Goal: Check status: Check status

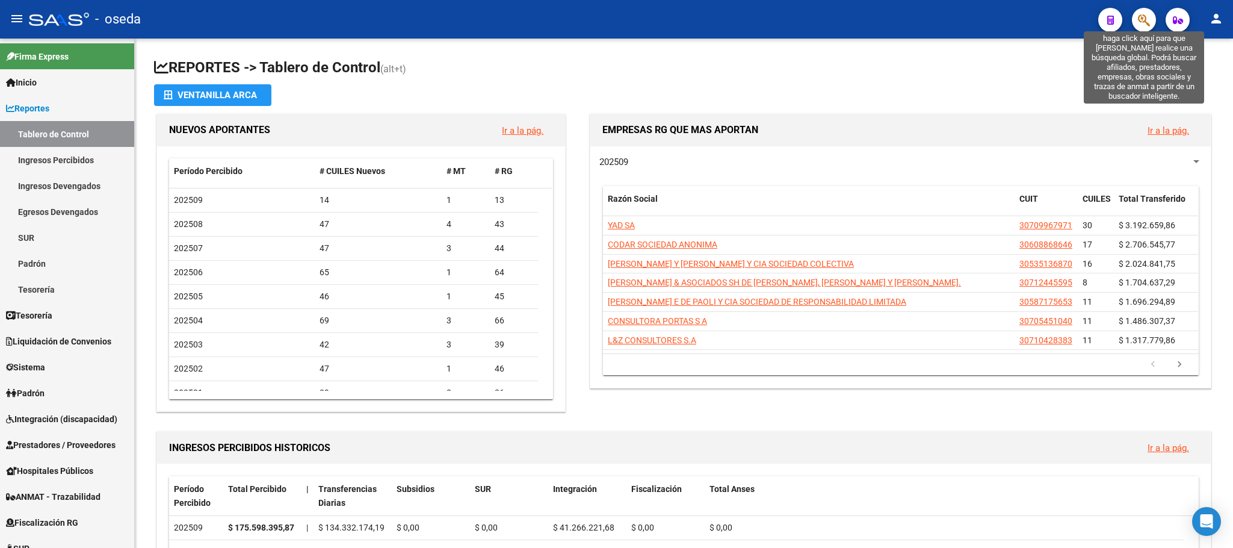
click at [1143, 22] on icon "button" at bounding box center [1144, 20] width 12 height 14
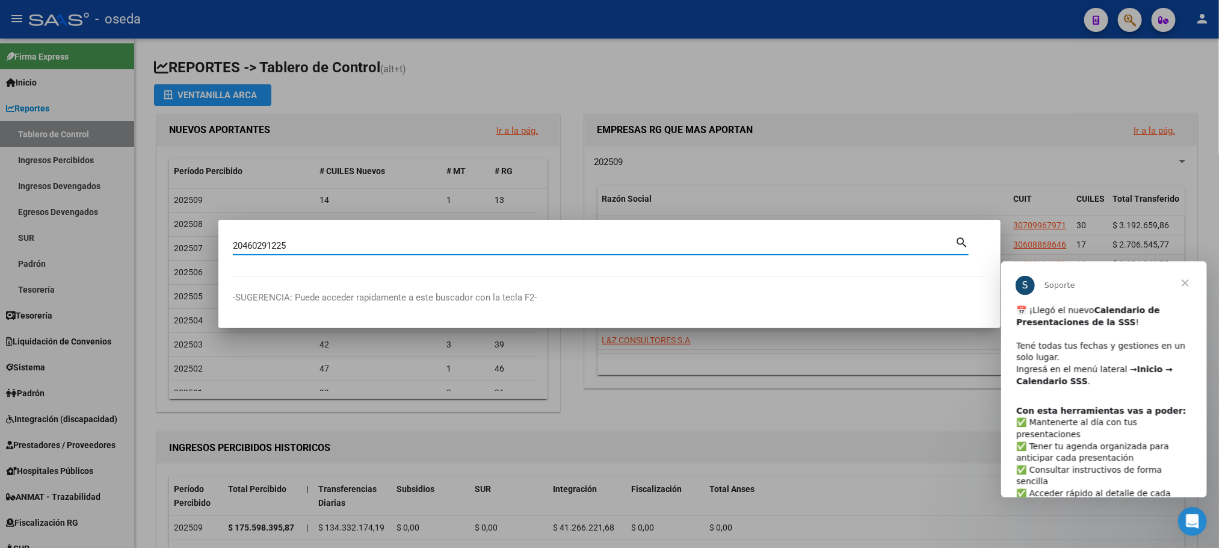
type input "20460291225"
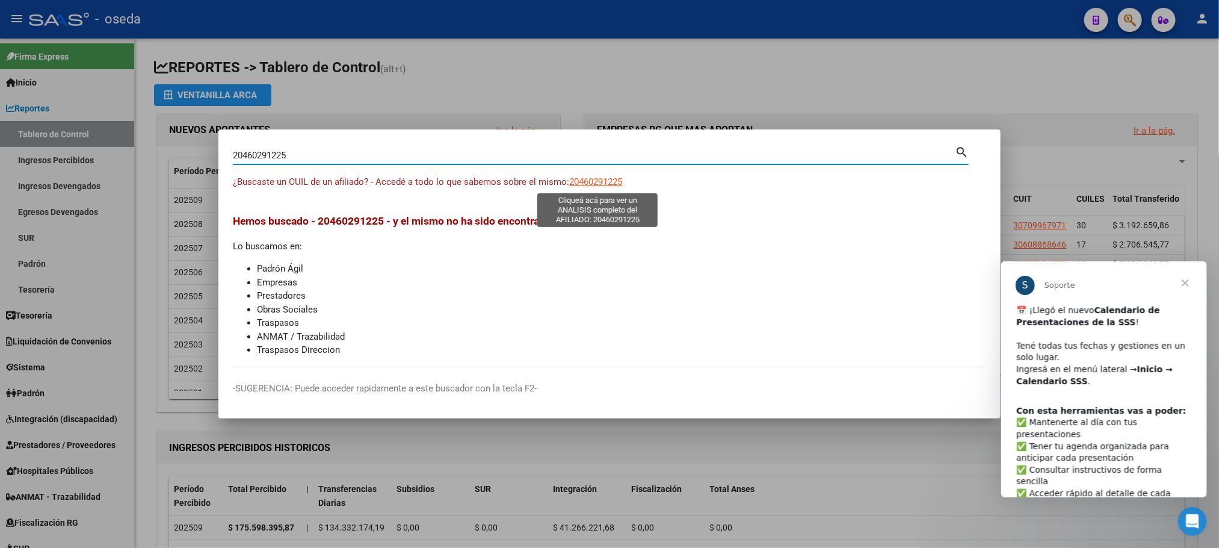
click at [585, 182] on span "20460291225" at bounding box center [595, 181] width 53 height 11
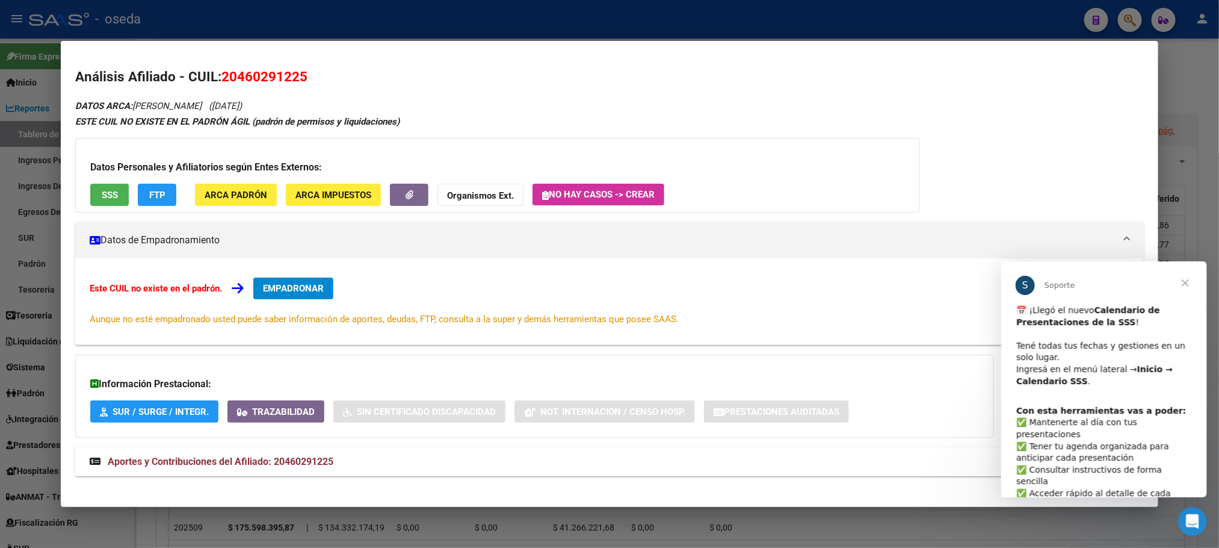
click at [271, 458] on span "Aportes y Contribuciones del Afiliado: 20460291225" at bounding box center [221, 460] width 226 height 11
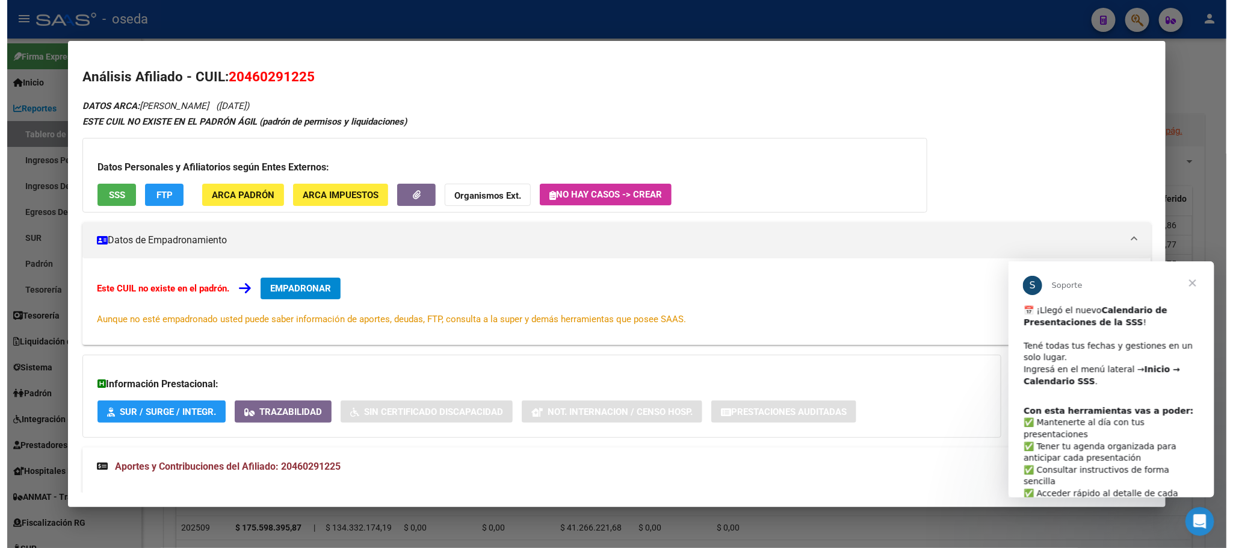
scroll to position [35, 0]
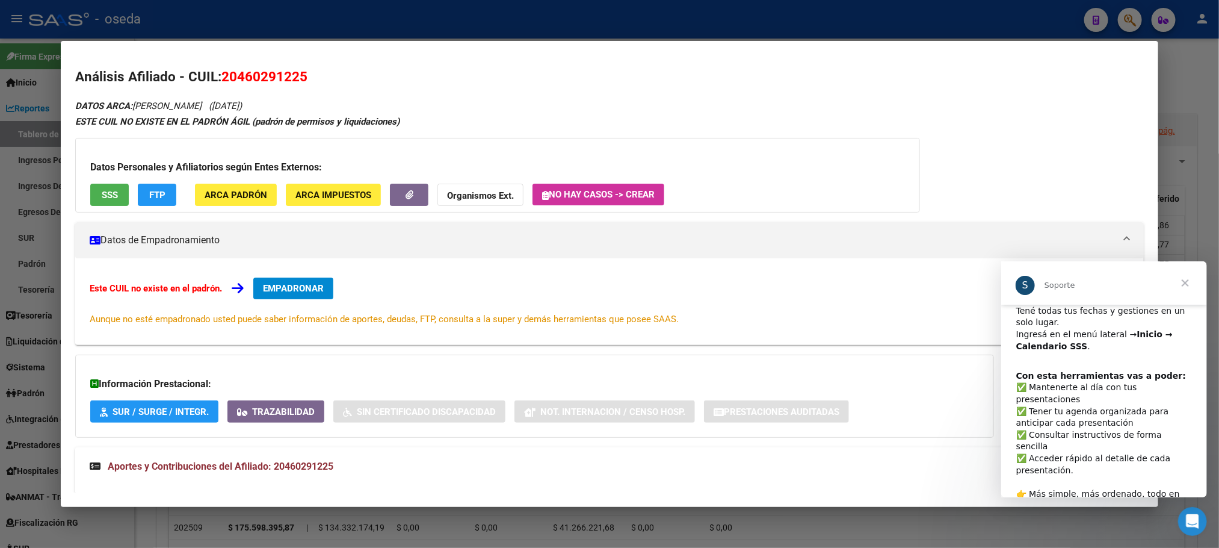
click at [939, 459] on mat-panel-title "Aportes y Contribuciones del Afiliado: 20460291225" at bounding box center [602, 466] width 1025 height 14
click at [1184, 284] on span "Cerrar" at bounding box center [1184, 282] width 43 height 43
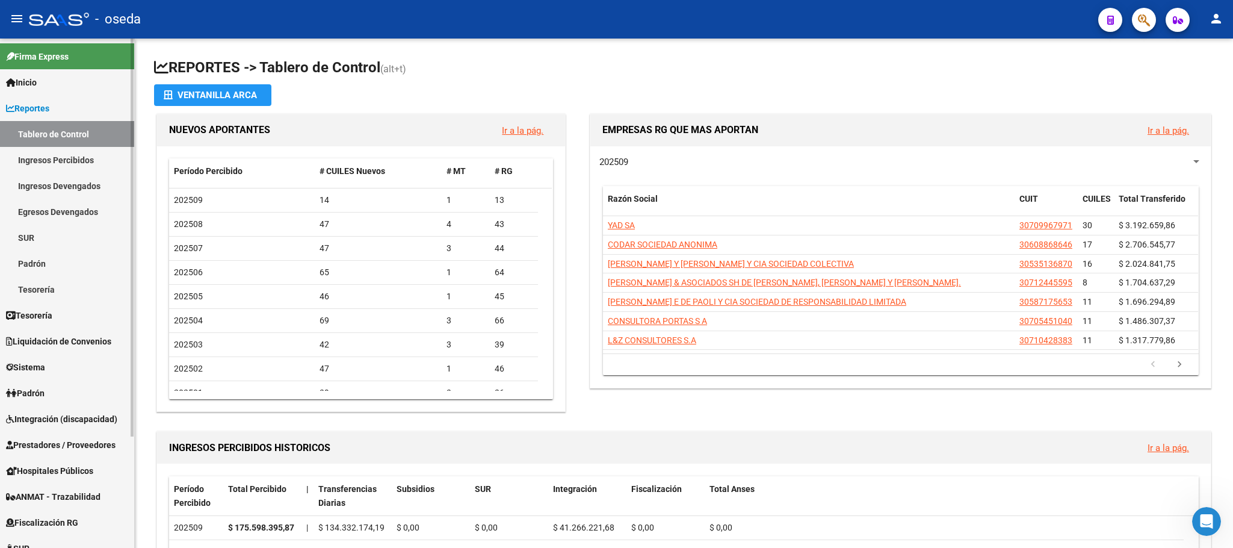
click at [87, 74] on link "Inicio" at bounding box center [67, 82] width 134 height 26
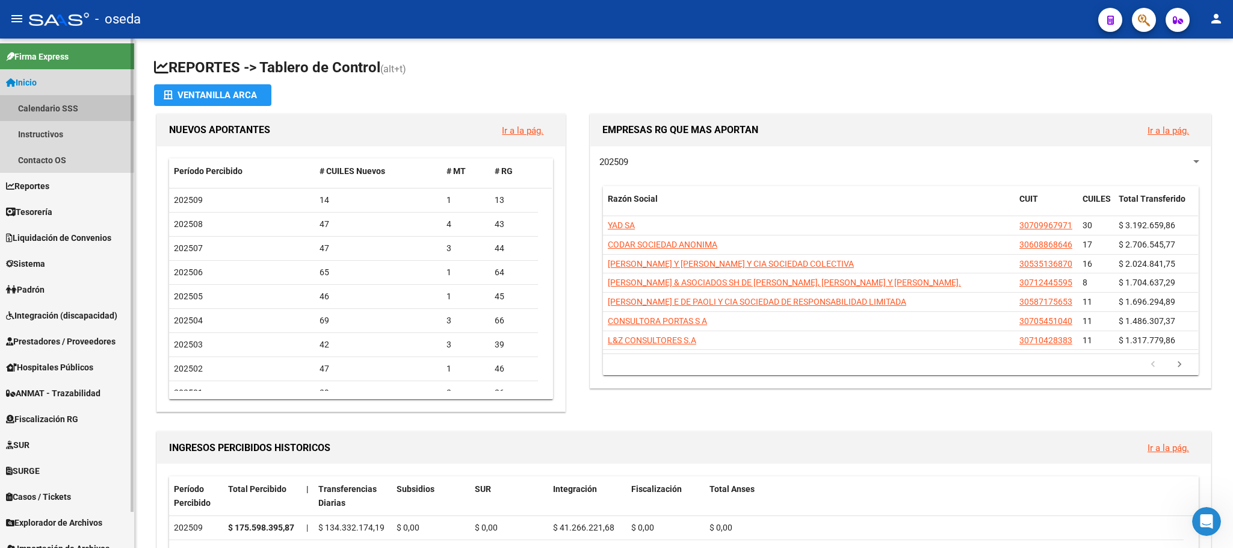
click at [74, 105] on link "Calendario SSS" at bounding box center [67, 108] width 134 height 26
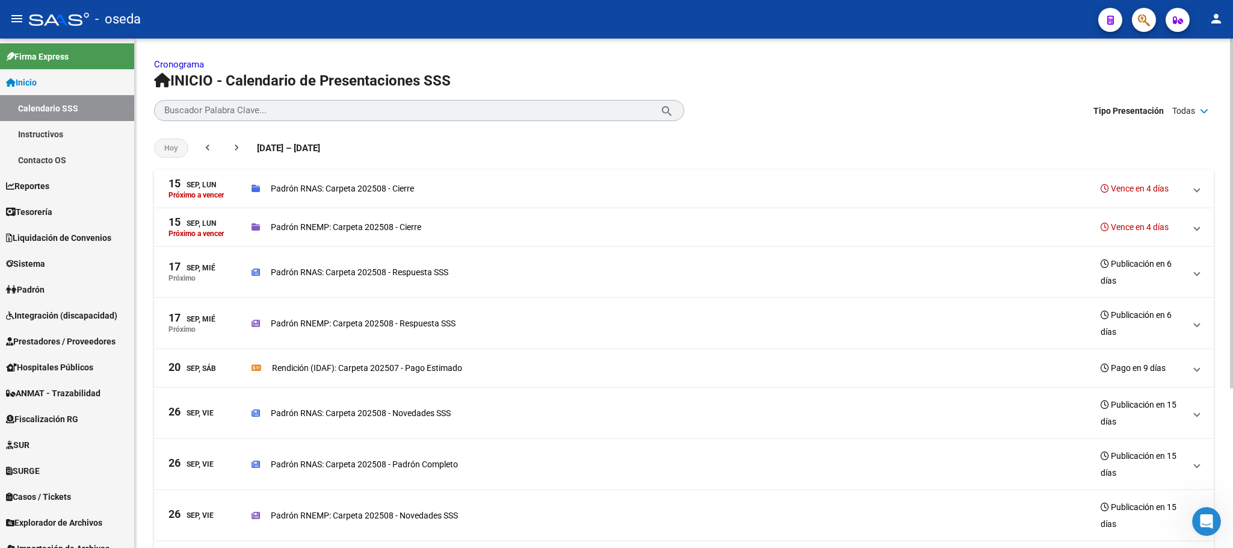
click at [335, 190] on p "Padrón RNAS: Carpeta 202508 - Cierre" at bounding box center [342, 188] width 143 height 13
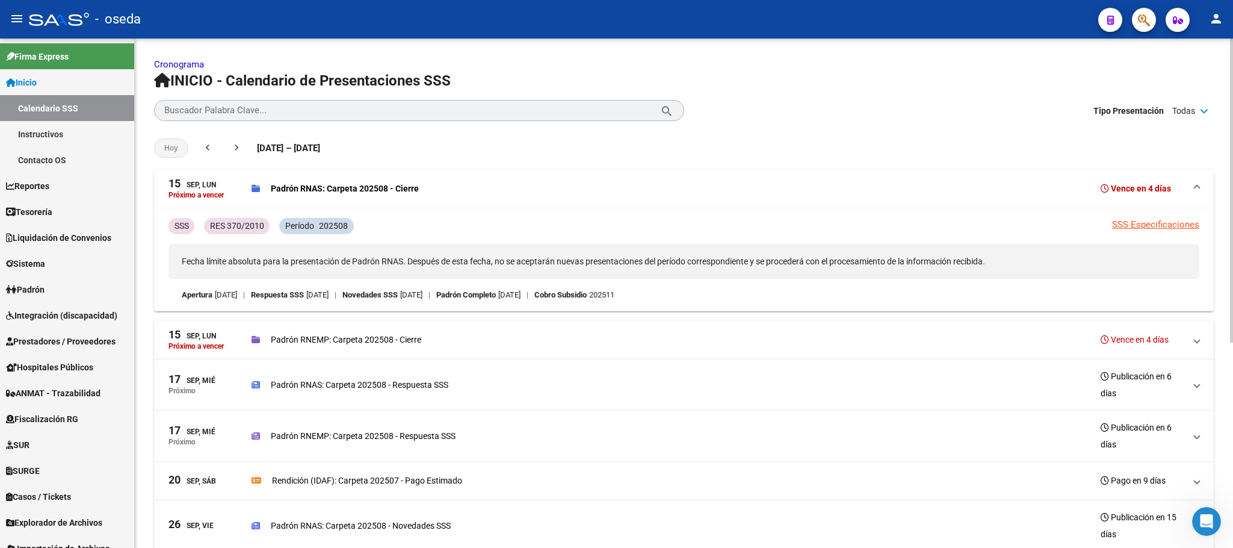
click at [335, 190] on p "Padrón RNAS: Carpeta 202508 - Cierre" at bounding box center [345, 188] width 148 height 13
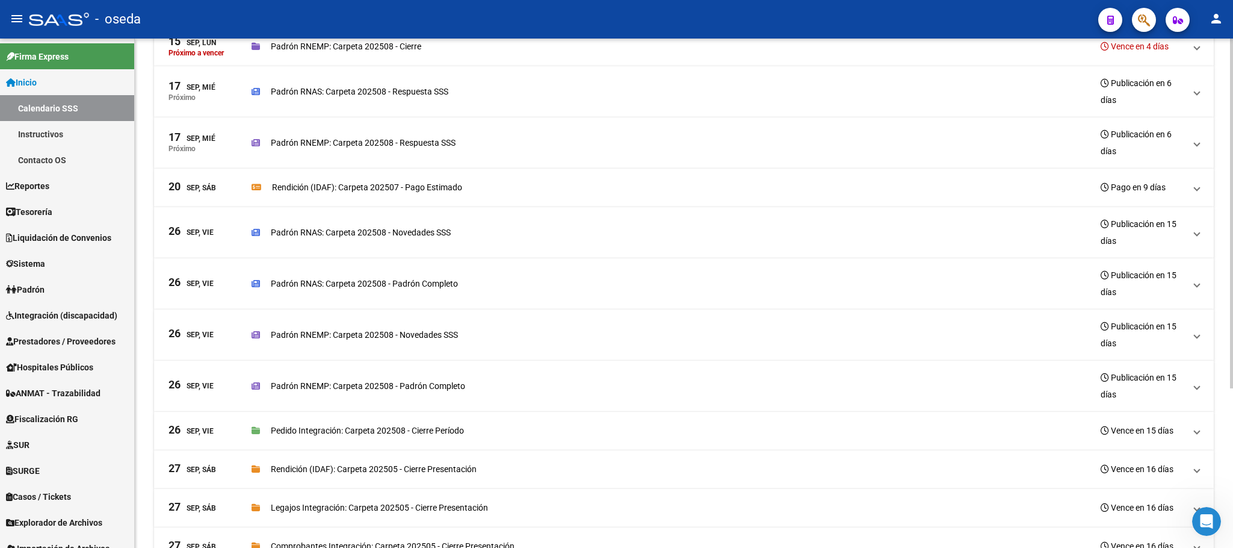
scroll to position [231, 0]
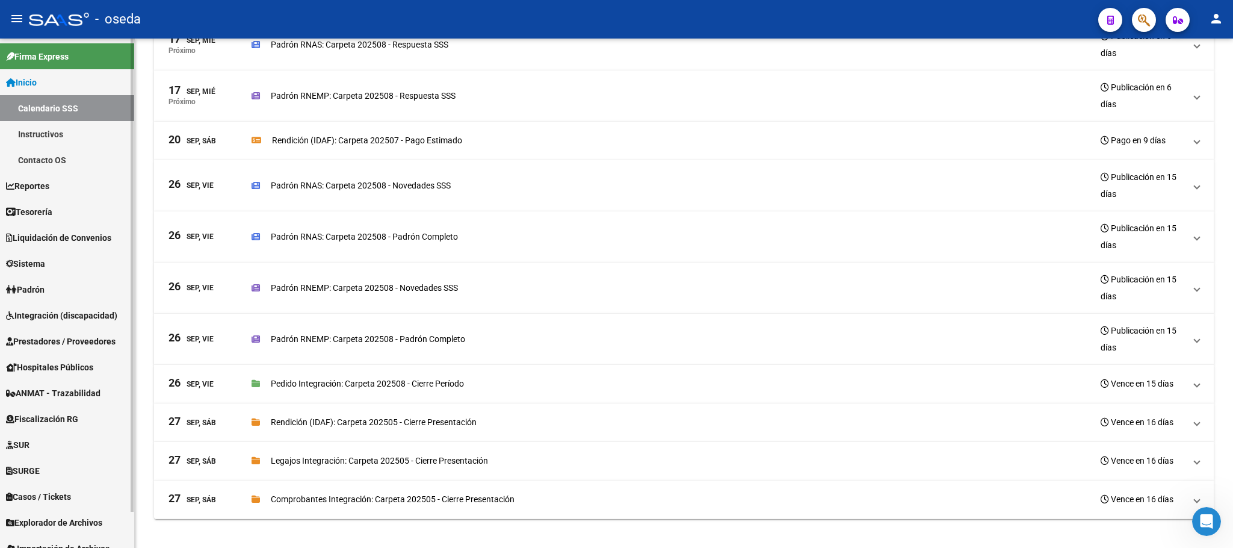
click at [48, 123] on link "Instructivos" at bounding box center [67, 134] width 134 height 26
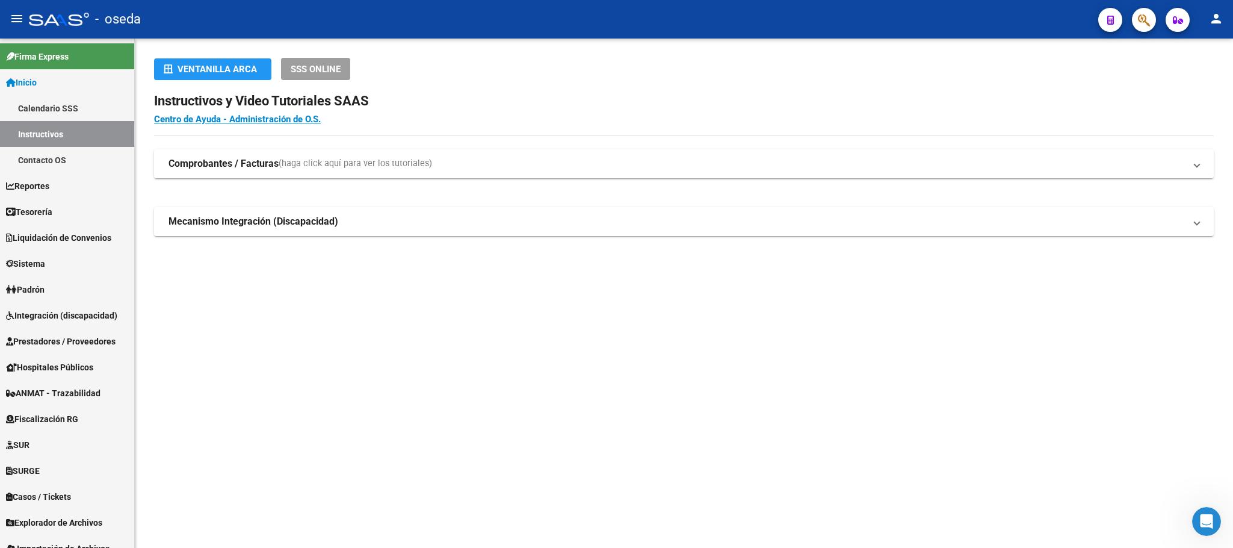
click at [327, 161] on span "(haga click aquí para ver los tutoriales)" at bounding box center [355, 163] width 153 height 13
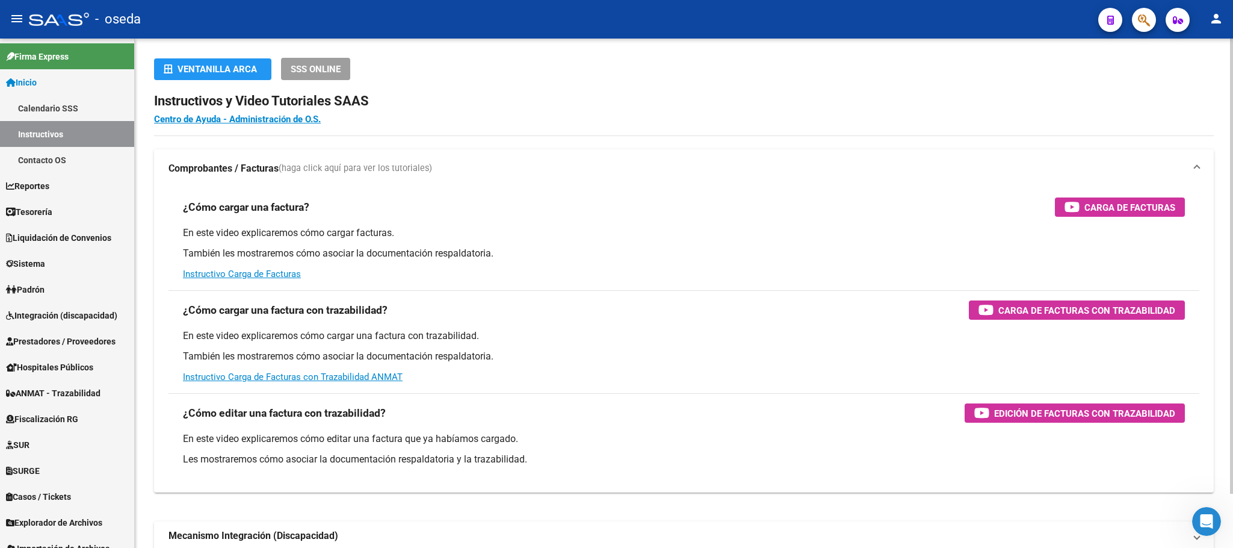
click at [327, 162] on span "(haga click aquí para ver los tutoriales)" at bounding box center [355, 168] width 153 height 13
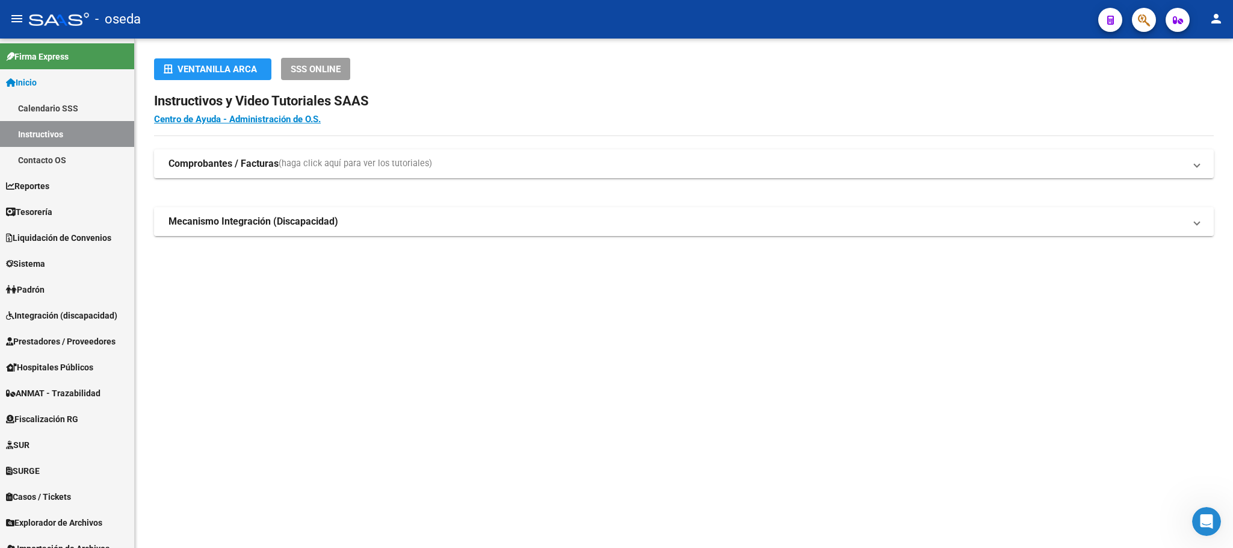
click at [325, 220] on strong "Mecanismo Integración (Discapacidad)" at bounding box center [253, 221] width 170 height 13
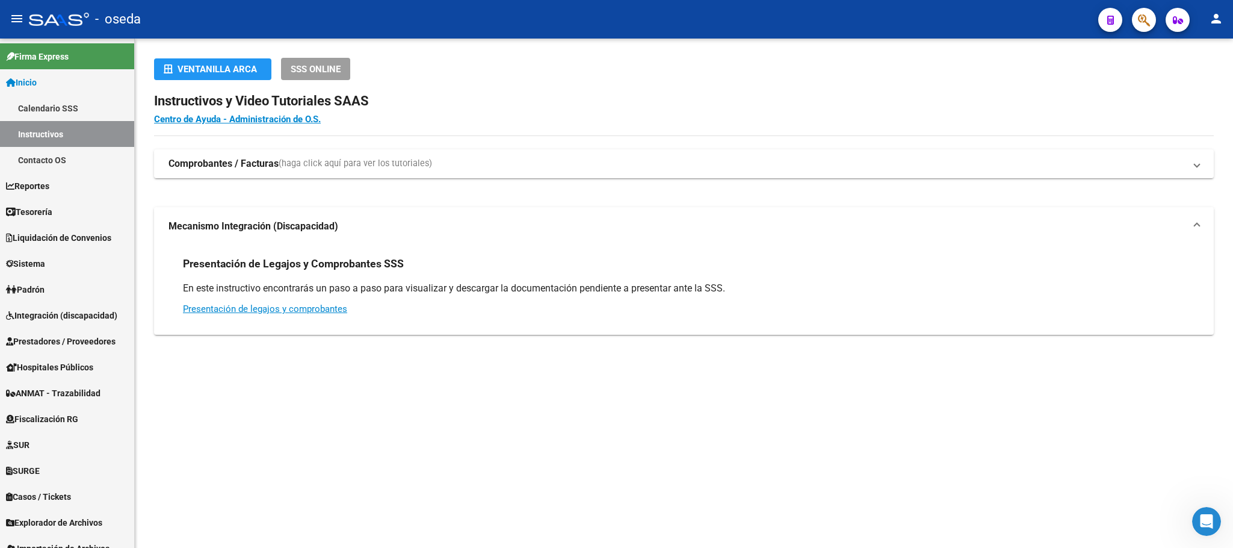
click at [325, 220] on strong "Mecanismo Integración (Discapacidad)" at bounding box center [253, 226] width 170 height 13
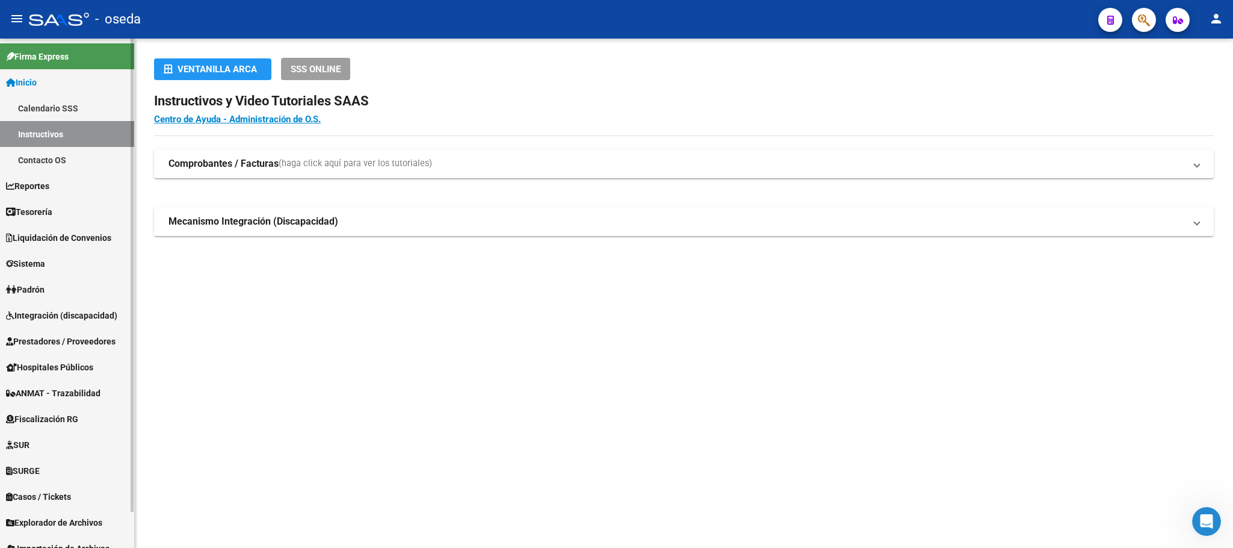
click at [53, 153] on link "Contacto OS" at bounding box center [67, 160] width 134 height 26
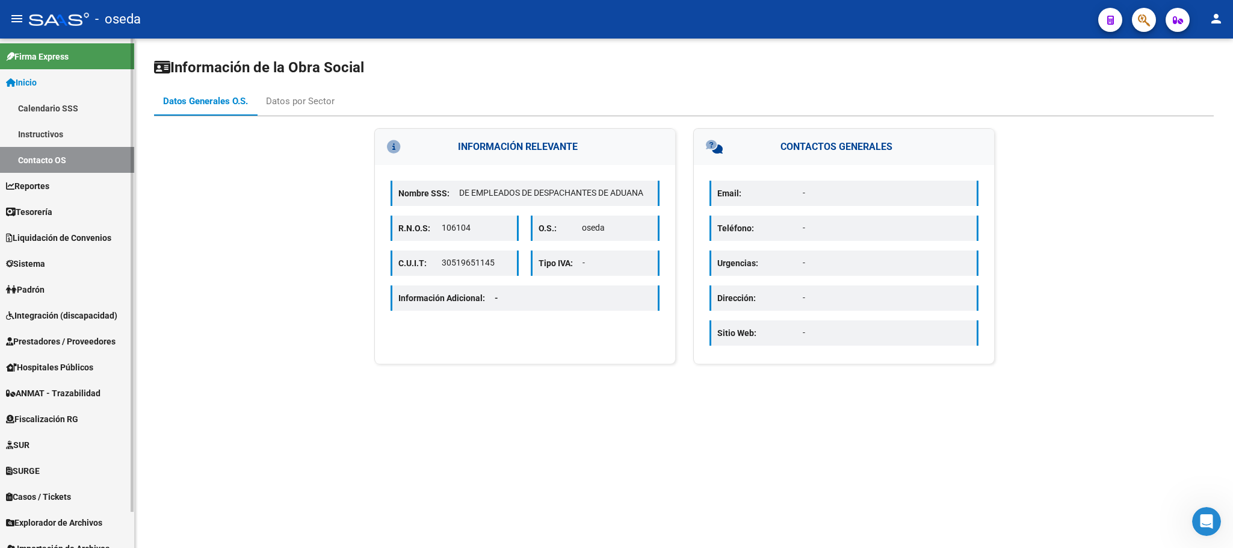
click at [61, 84] on link "Inicio" at bounding box center [67, 82] width 134 height 26
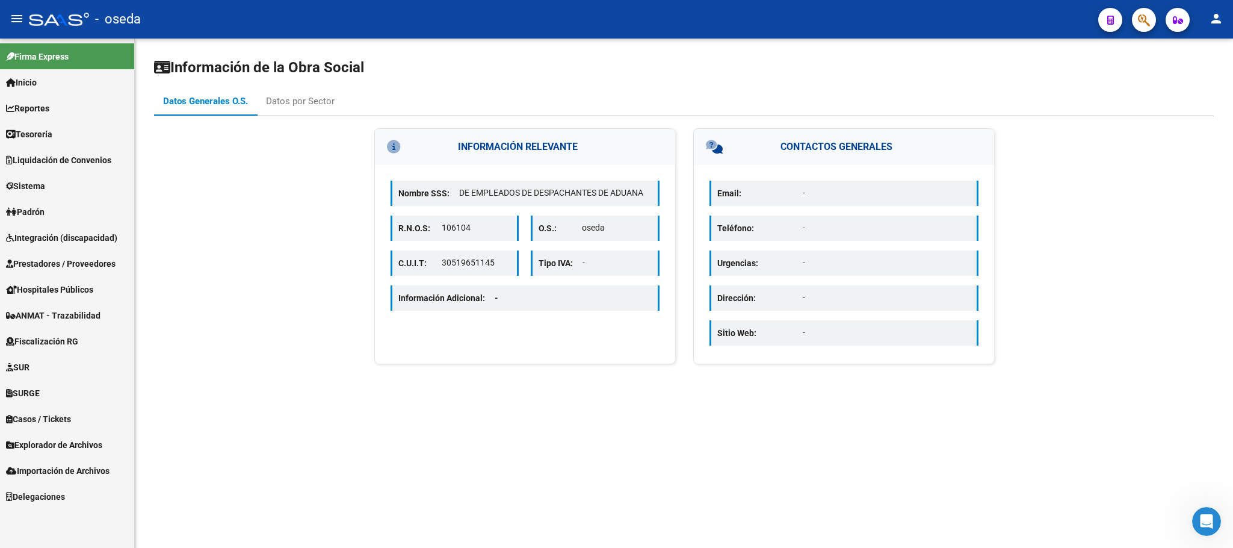
click at [1139, 17] on icon "button" at bounding box center [1144, 20] width 12 height 14
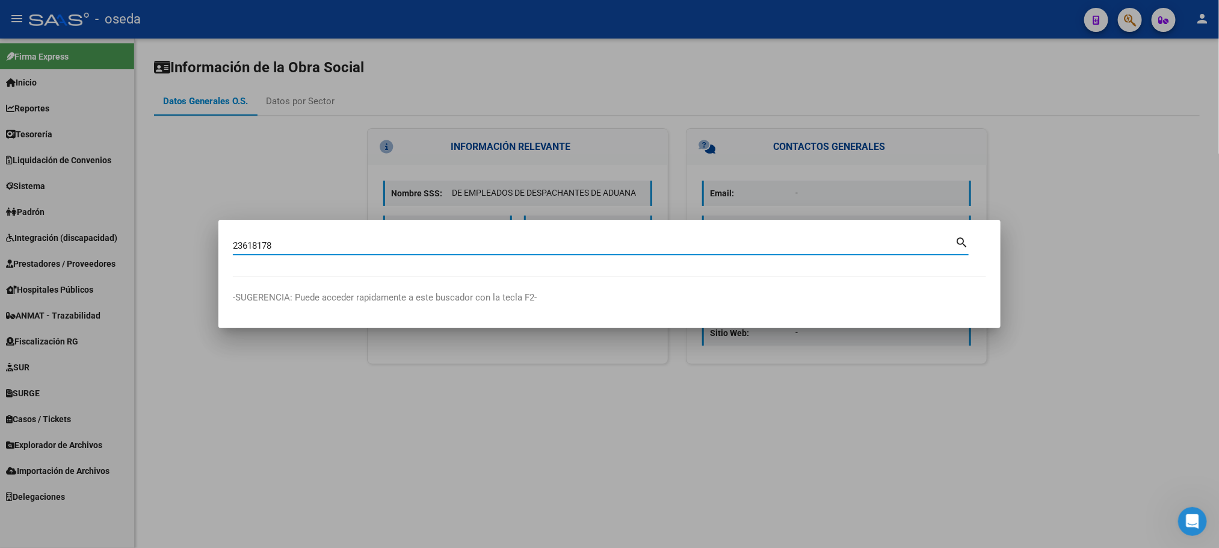
type input "23618178"
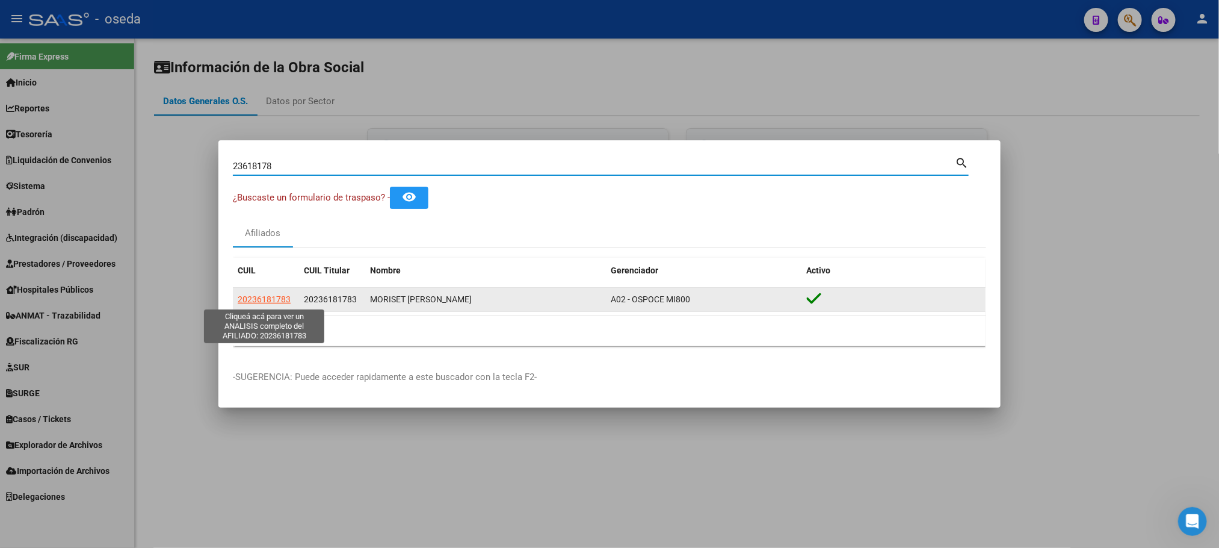
click at [241, 300] on span "20236181783" at bounding box center [264, 299] width 53 height 10
type textarea "20236181783"
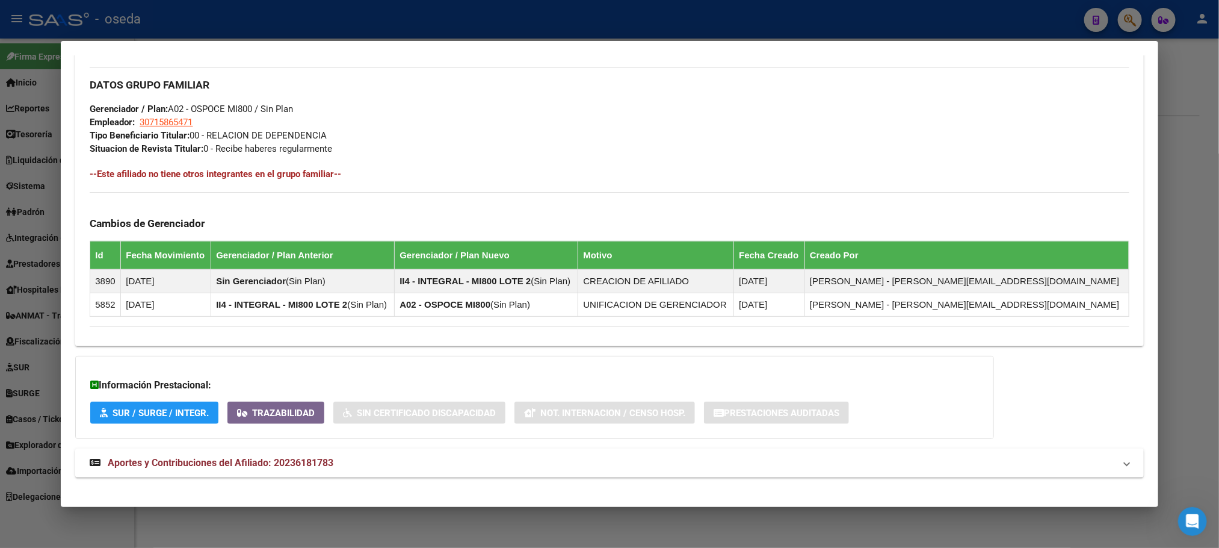
scroll to position [556, 0]
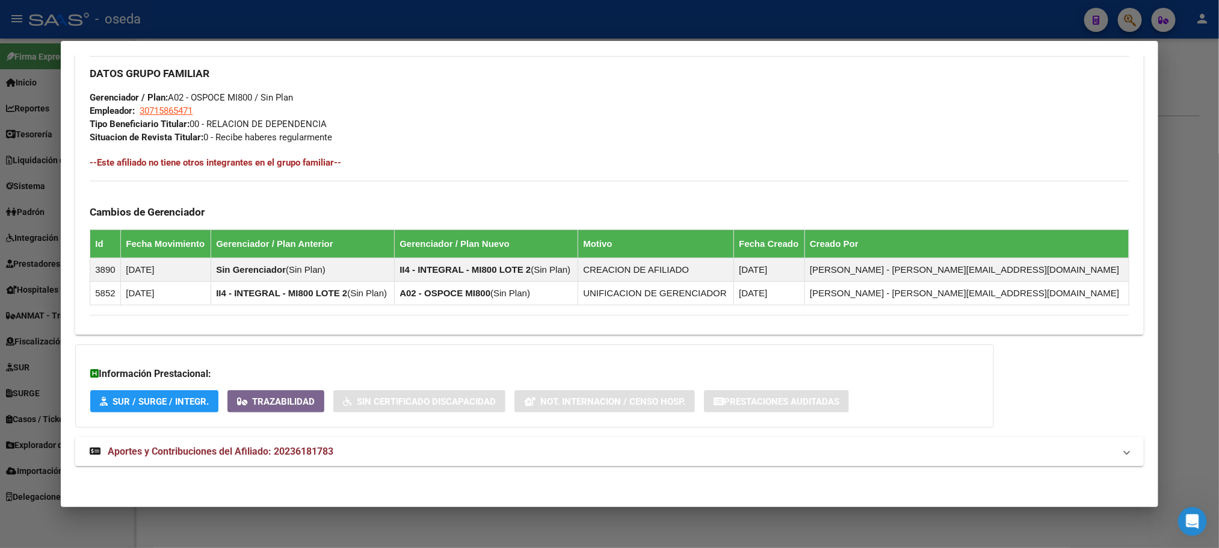
click at [154, 442] on mat-expansion-panel-header "Aportes y Contribuciones del Afiliado: 20236181783" at bounding box center [609, 451] width 1068 height 29
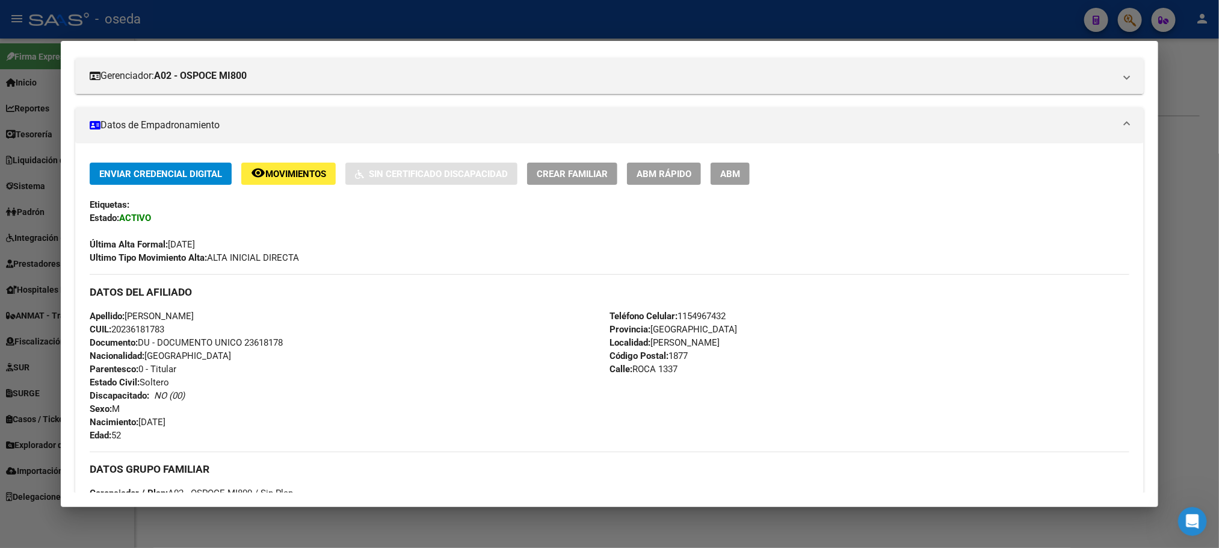
scroll to position [0, 0]
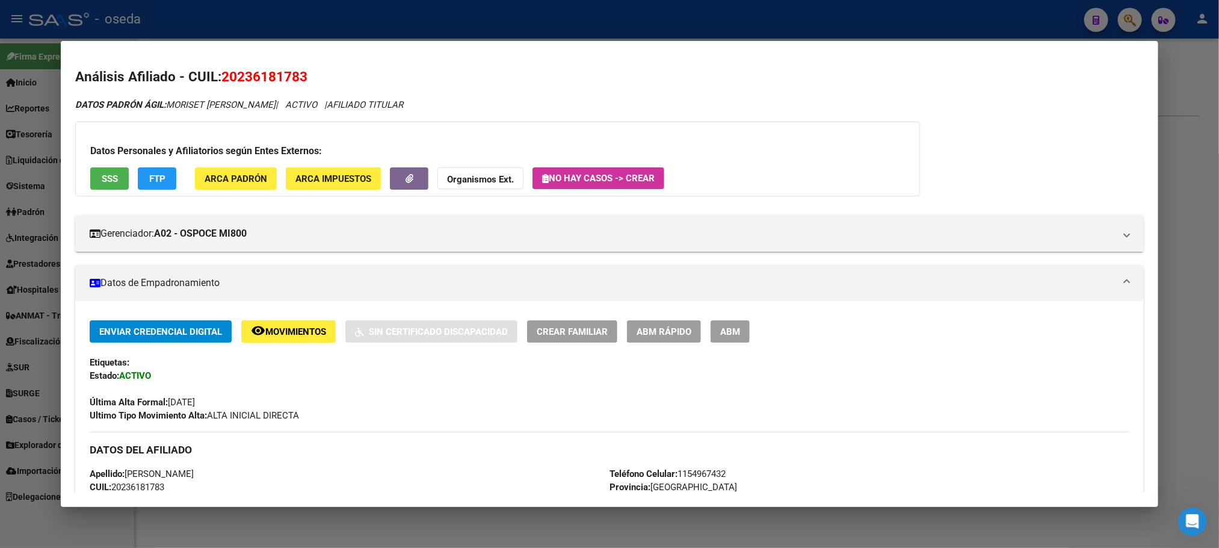
click at [103, 183] on span "SSS" at bounding box center [110, 178] width 16 height 11
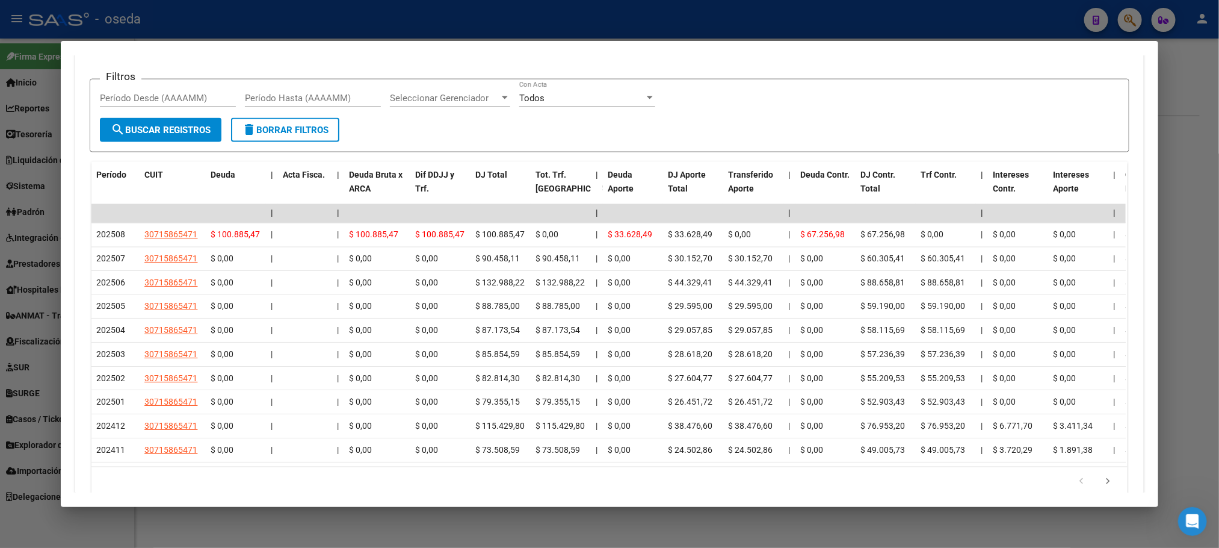
scroll to position [1150, 0]
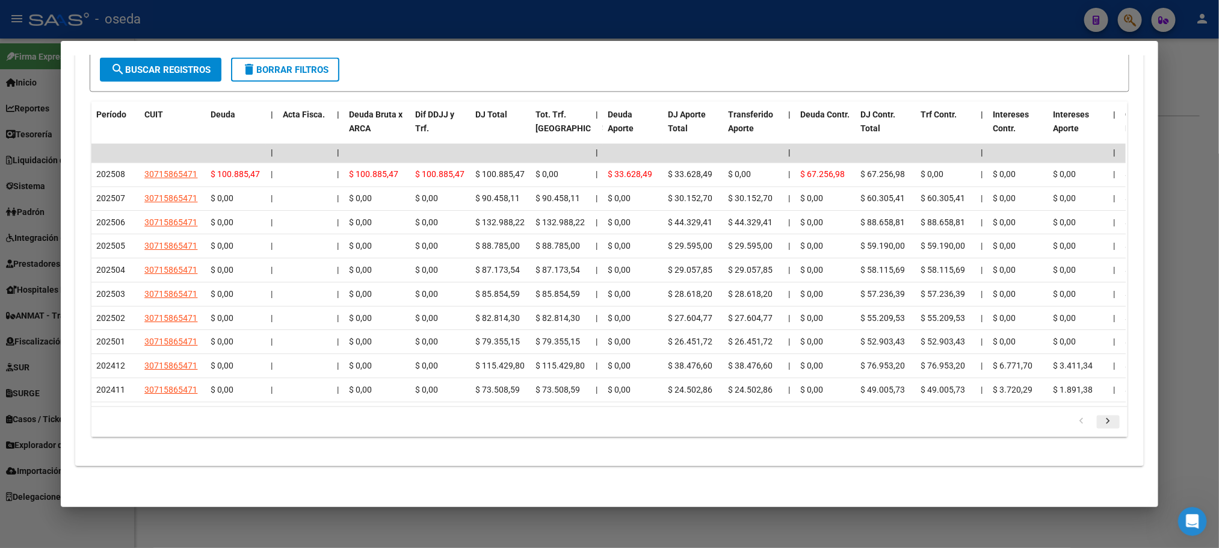
click at [1100, 426] on icon "go to next page" at bounding box center [1108, 423] width 16 height 14
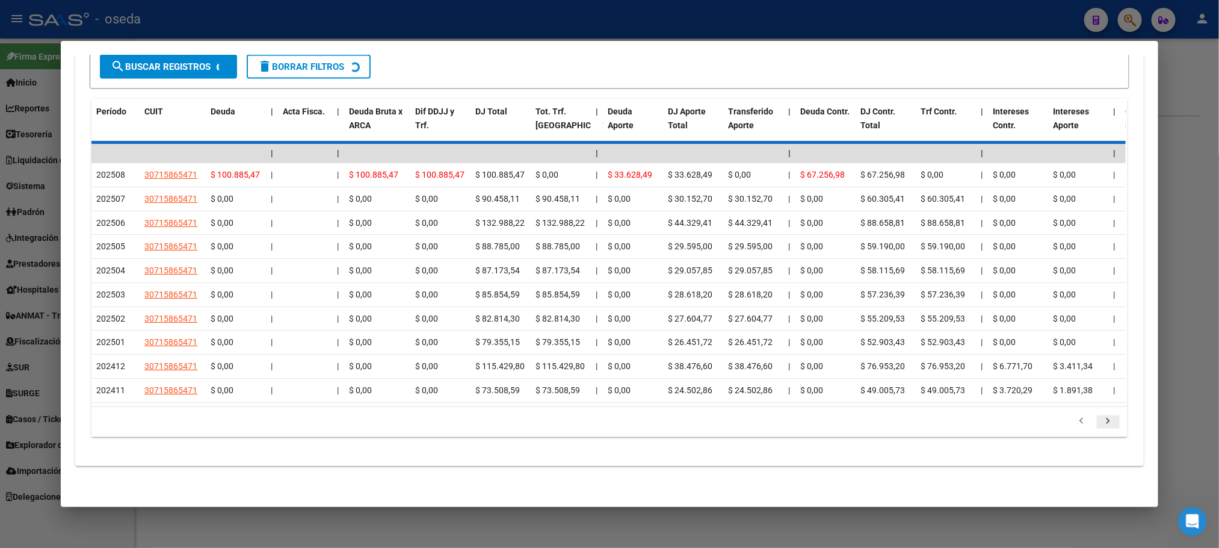
scroll to position [1031, 0]
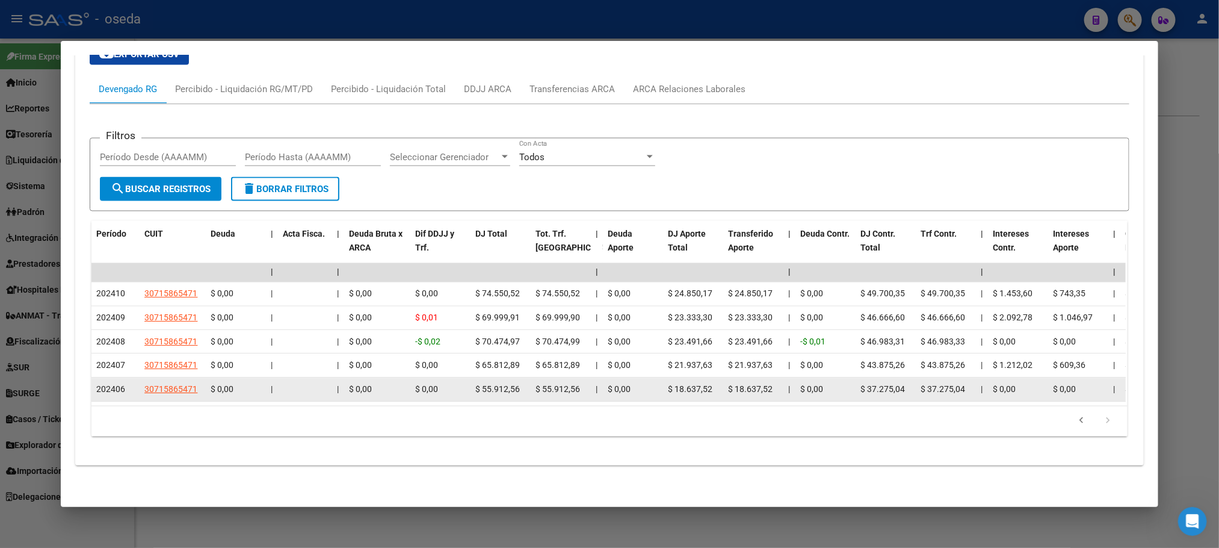
drag, startPoint x: 85, startPoint y: 378, endPoint x: 119, endPoint y: 378, distance: 34.3
click at [119, 378] on datatable-body-cell "202406" at bounding box center [115, 389] width 48 height 23
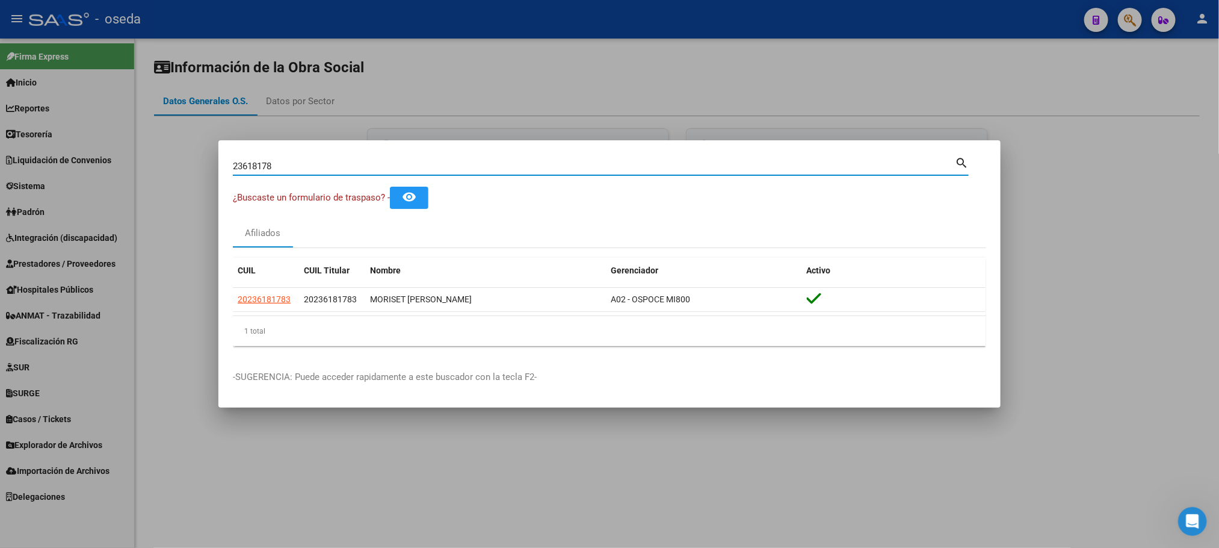
drag, startPoint x: 274, startPoint y: 170, endPoint x: 197, endPoint y: 168, distance: 77.6
click at [197, 168] on div "23618178 Buscar (apellido, dni, cuil, nro traspaso, cuit, obra social) search ¿…" at bounding box center [609, 274] width 1219 height 548
